Goal: Information Seeking & Learning: Stay updated

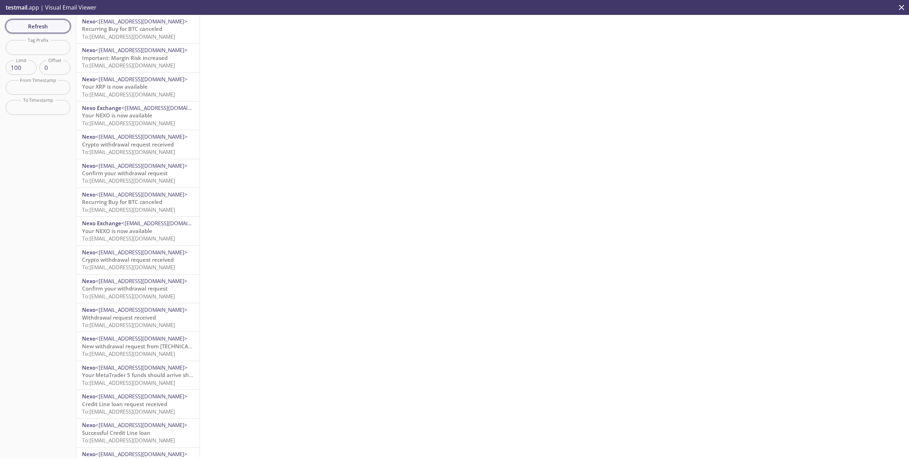
click at [36, 24] on span "Refresh" at bounding box center [37, 26] width 53 height 9
click at [36, 24] on div "Refresh Filters Tag Prefix Tag Prefix Limit 100 Limit Offset 0 Offset From Time…" at bounding box center [38, 237] width 76 height 444
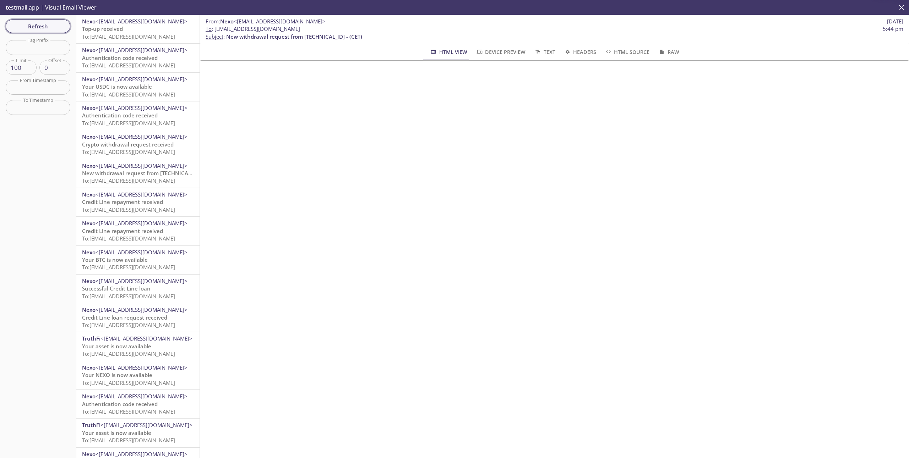
click at [37, 24] on span "Refresh" at bounding box center [37, 26] width 53 height 9
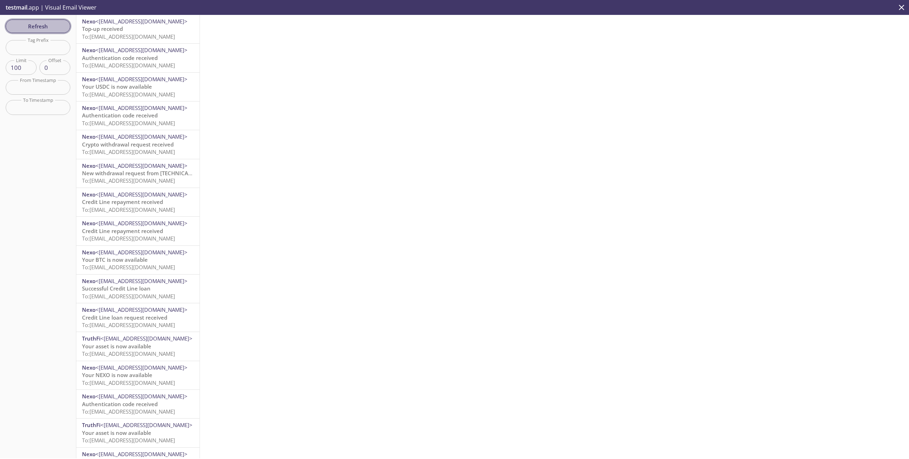
click at [57, 27] on span "Refresh" at bounding box center [37, 26] width 53 height 9
click at [141, 35] on span "To: [EMAIL_ADDRESS][DOMAIN_NAME]" at bounding box center [128, 36] width 93 height 7
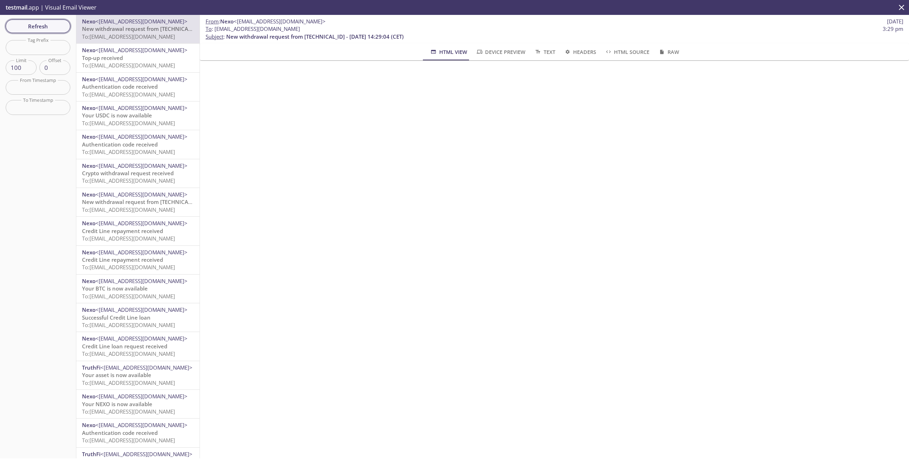
click at [35, 25] on span "Refresh" at bounding box center [37, 26] width 53 height 9
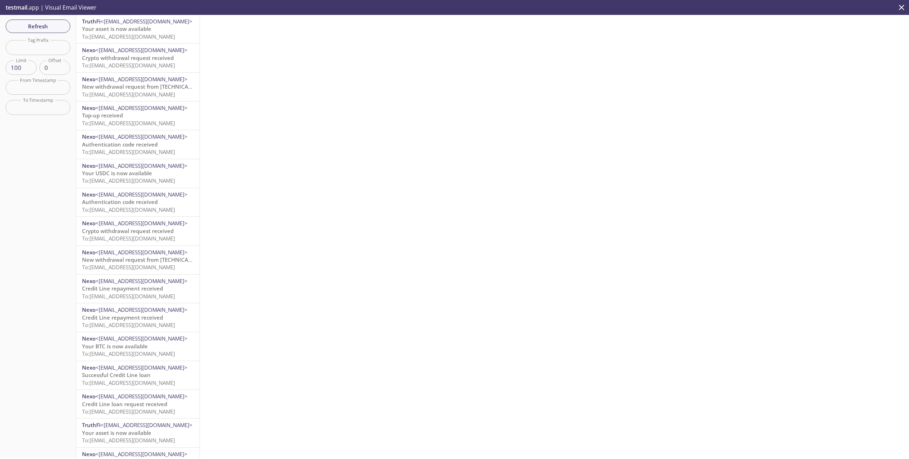
click at [131, 65] on span "To: [EMAIL_ADDRESS][DOMAIN_NAME]" at bounding box center [128, 65] width 93 height 7
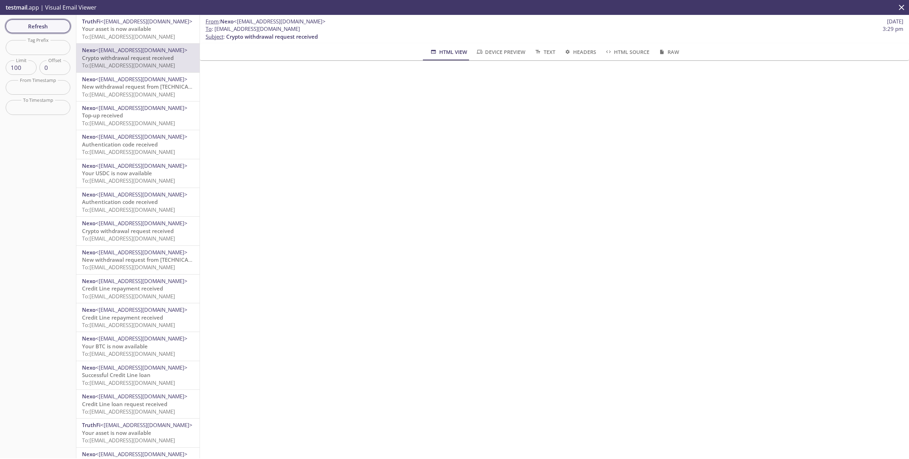
click at [48, 28] on span "Refresh" at bounding box center [37, 26] width 53 height 9
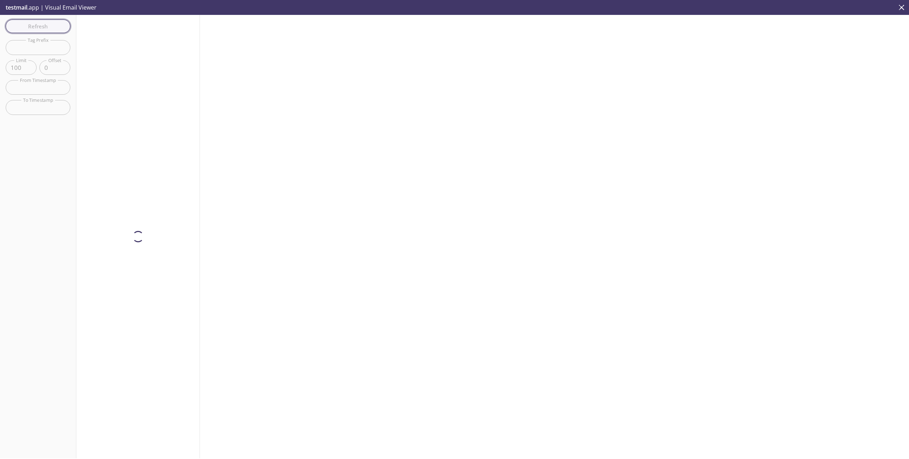
click at [48, 28] on div "Refresh Filters Tag Prefix Tag Prefix Limit 100 Limit Offset 0 Offset From Time…" at bounding box center [38, 237] width 76 height 444
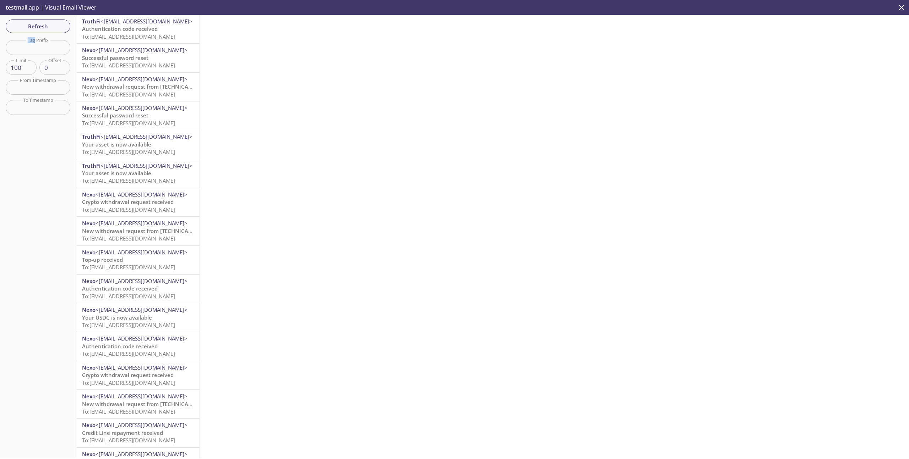
click at [153, 34] on span "To: [EMAIL_ADDRESS][DOMAIN_NAME]" at bounding box center [128, 36] width 93 height 7
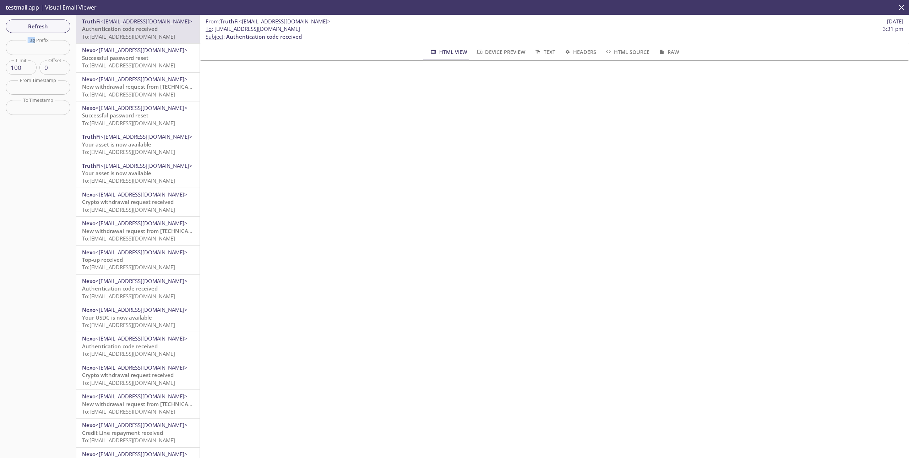
click at [166, 65] on span "To: [EMAIL_ADDRESS][DOMAIN_NAME]" at bounding box center [128, 65] width 93 height 7
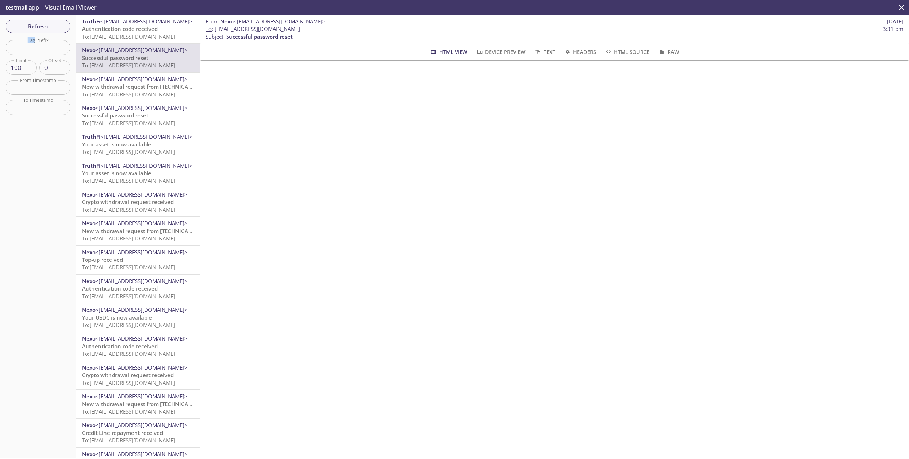
click at [157, 90] on span "New withdrawal request from [TECHNICAL_ID] - (CET)" at bounding box center [150, 86] width 136 height 7
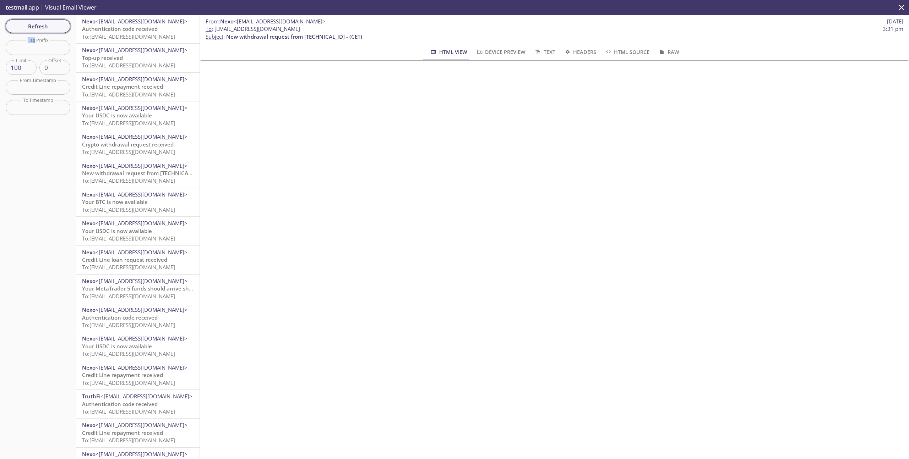
click at [38, 24] on span "Refresh" at bounding box center [37, 26] width 53 height 9
